Goal: Transaction & Acquisition: Book appointment/travel/reservation

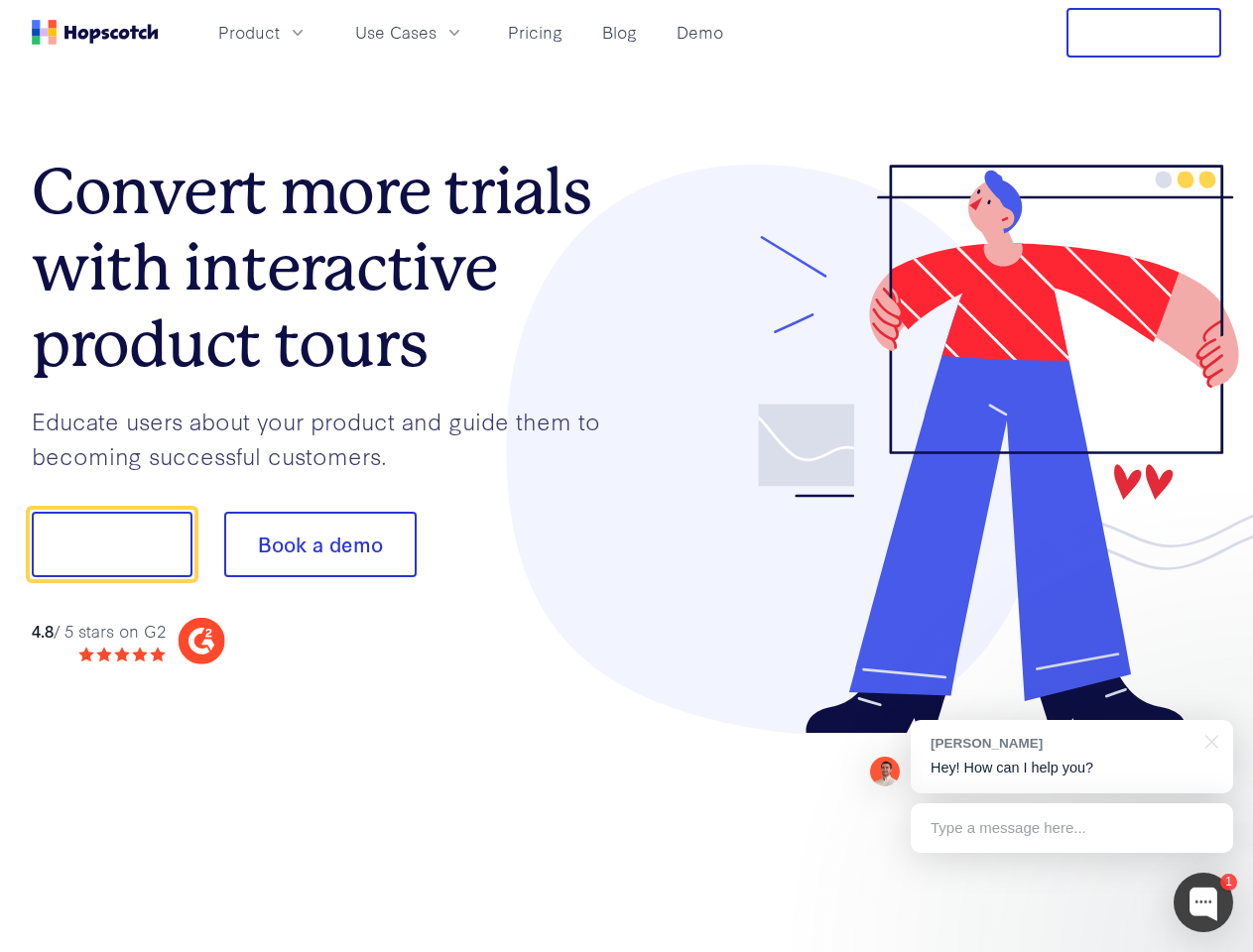
click at [627, 476] on div at bounding box center [924, 450] width 595 height 570
click at [280, 32] on span "Product" at bounding box center [248, 32] width 61 height 25
click at [436, 32] on span "Use Cases" at bounding box center [395, 32] width 81 height 25
click at [1143, 33] on button "Free Trial" at bounding box center [1143, 33] width 155 height 50
click at [111, 544] on button "Show me!" at bounding box center [112, 544] width 161 height 65
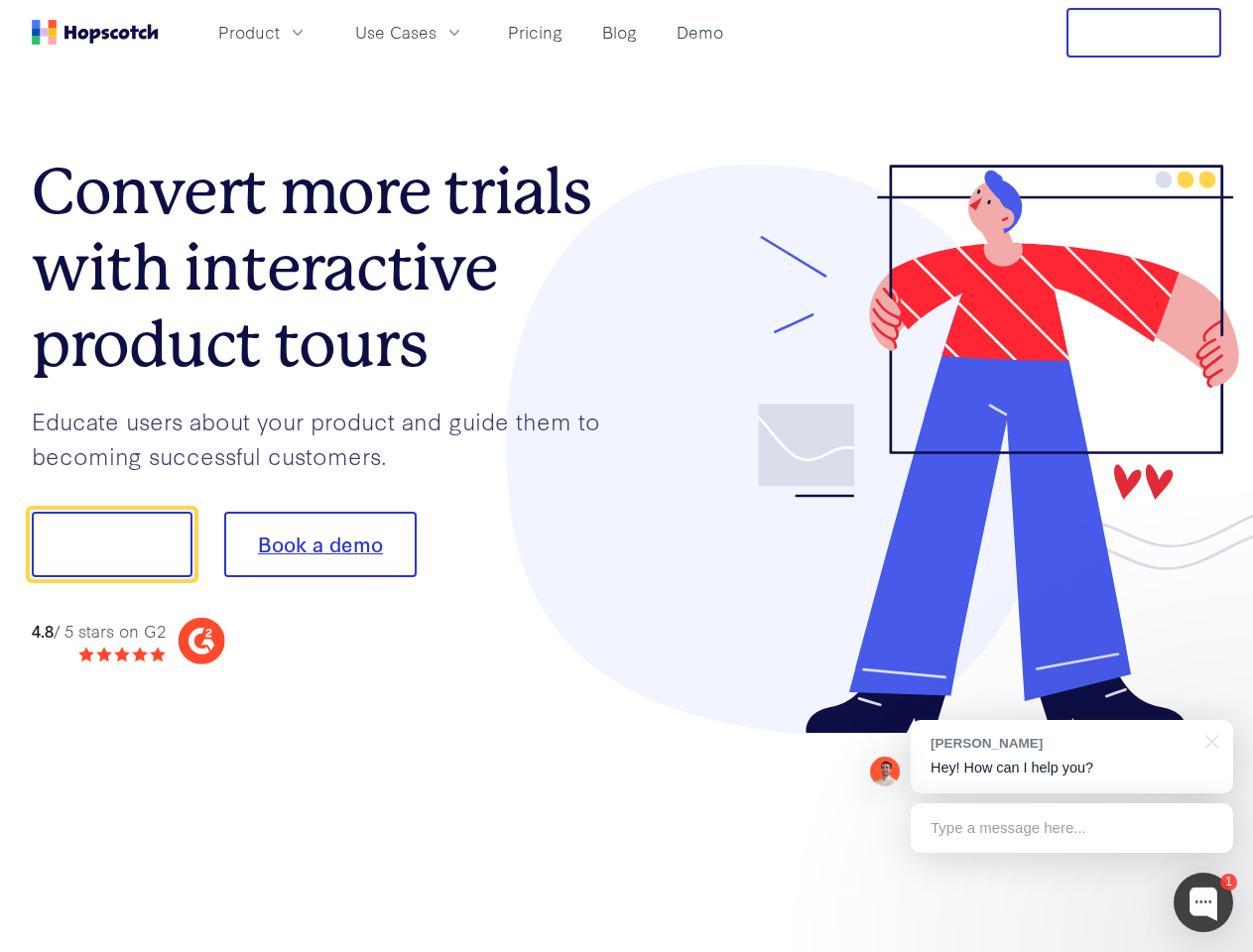
click at [319, 544] on button "Book a demo" at bounding box center [320, 544] width 192 height 65
click at [1203, 902] on div at bounding box center [1203, 903] width 60 height 60
click at [1071, 757] on div "[PERSON_NAME] Hey! How can I help you?" at bounding box center [1071, 756] width 322 height 73
click at [1208, 740] on div at bounding box center [1047, 541] width 372 height 661
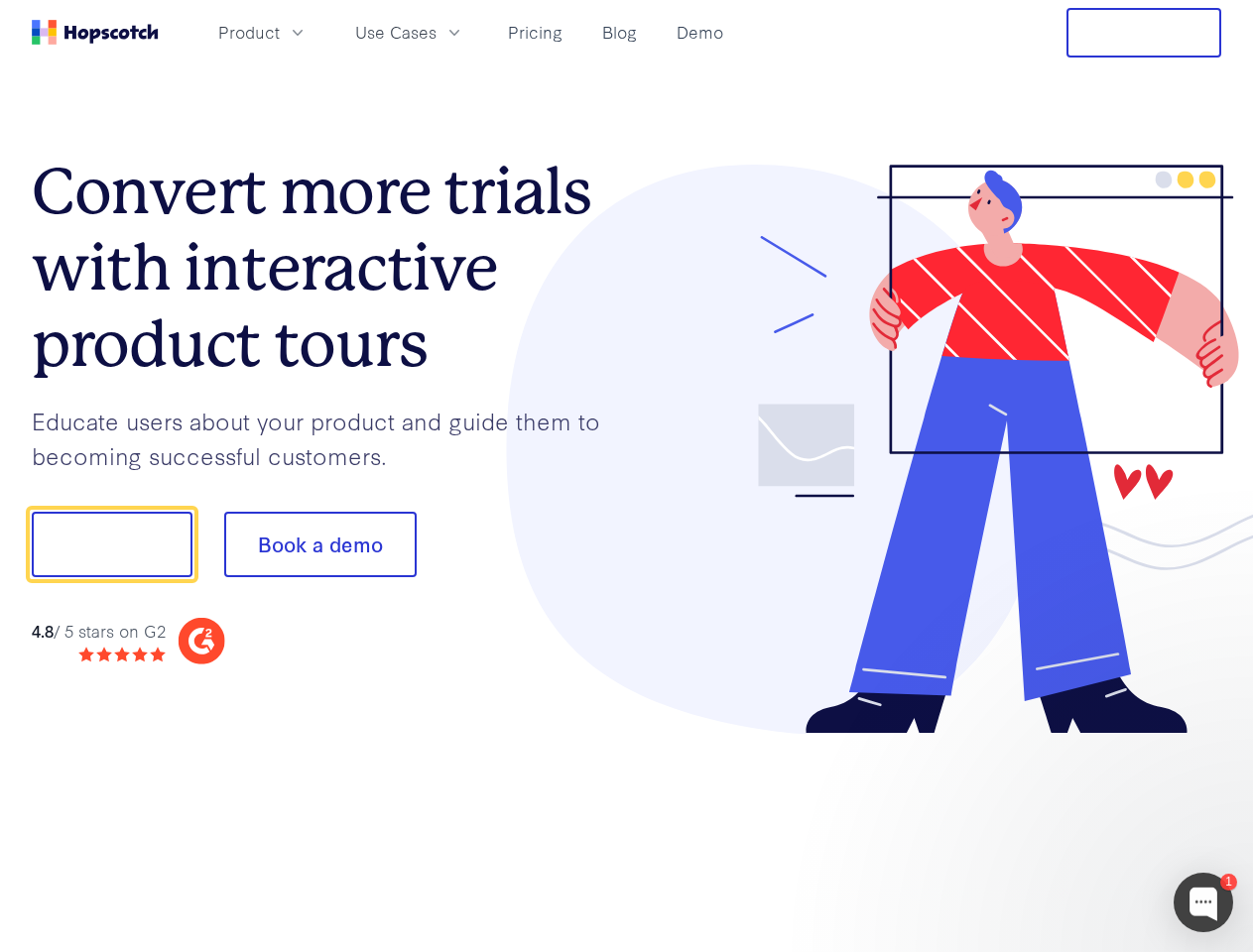
click at [1071, 828] on div at bounding box center [1047, 675] width 372 height 396
